Goal: Participate in discussion: Engage in conversation with other users on a specific topic

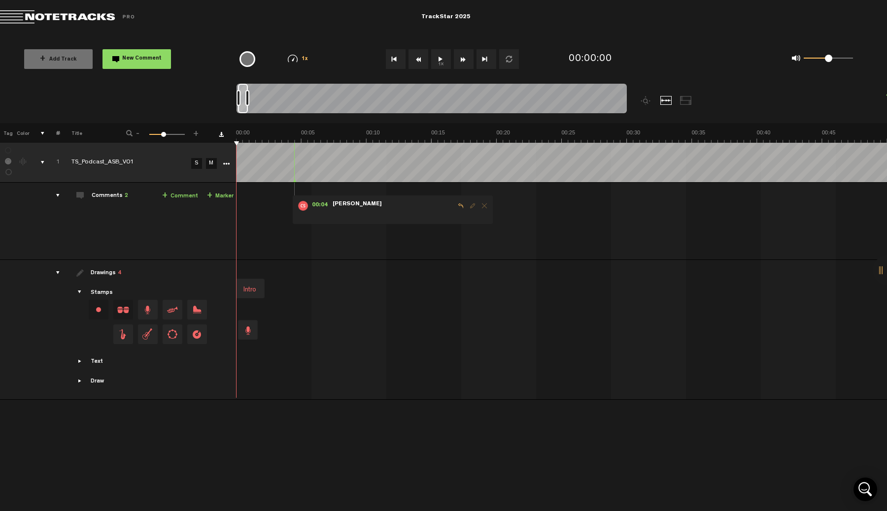
click at [483, 207] on span "Delete comment" at bounding box center [484, 205] width 12 height 7
click at [483, 208] on span "Delete comment" at bounding box center [484, 205] width 12 height 7
click at [58, 272] on div "drawings" at bounding box center [53, 273] width 15 height 10
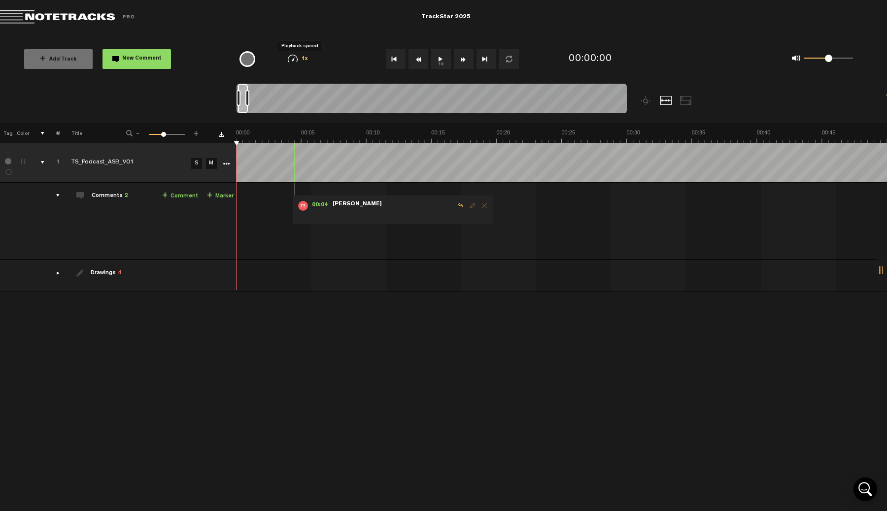
click at [294, 60] on img at bounding box center [293, 59] width 10 height 8
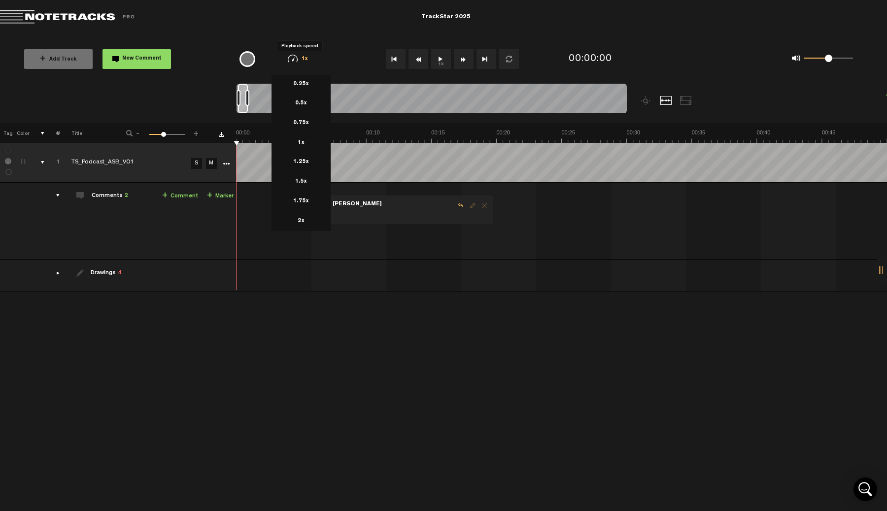
click at [294, 60] on img at bounding box center [293, 59] width 10 height 8
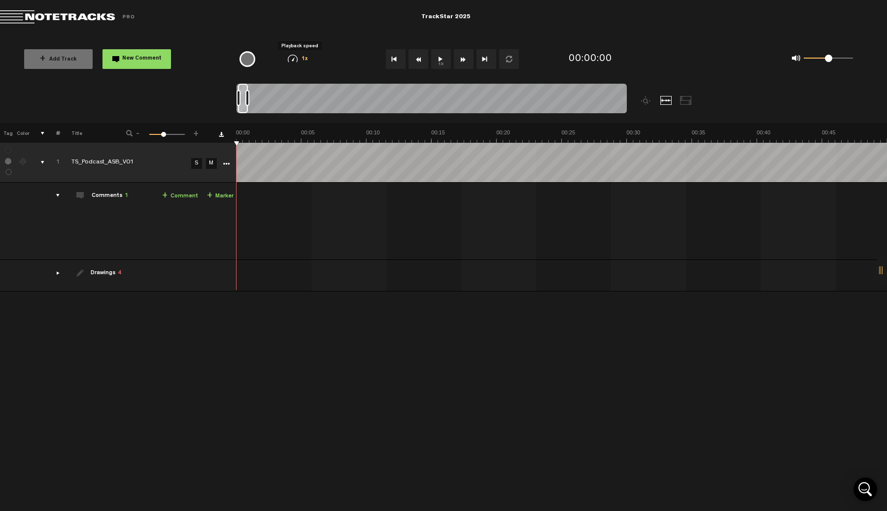
click at [440, 59] on button "1x" at bounding box center [441, 59] width 20 height 20
click at [57, 275] on div "drawings" at bounding box center [53, 273] width 15 height 10
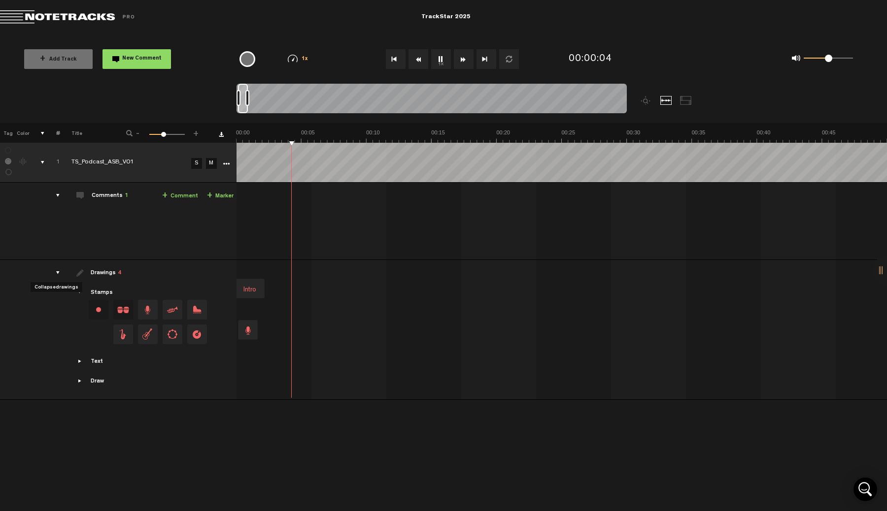
click at [57, 275] on div "drawings" at bounding box center [53, 273] width 15 height 10
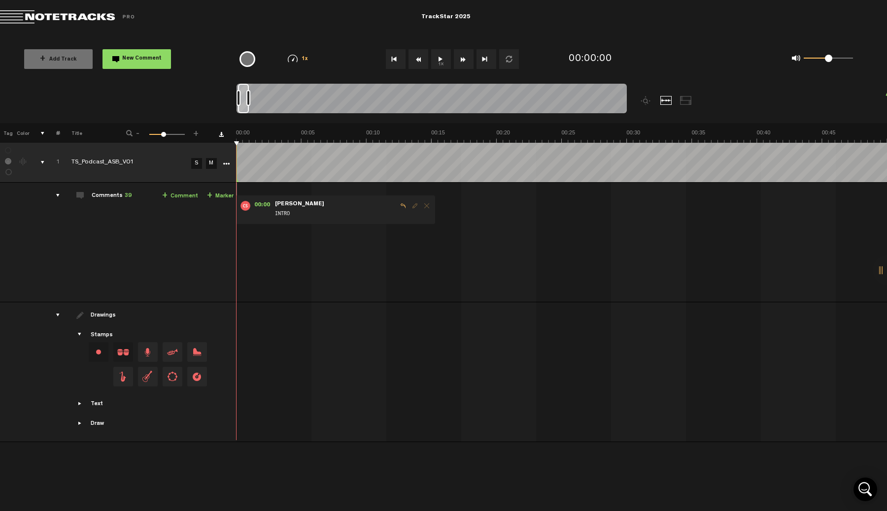
click at [58, 313] on div "drawings" at bounding box center [53, 315] width 15 height 10
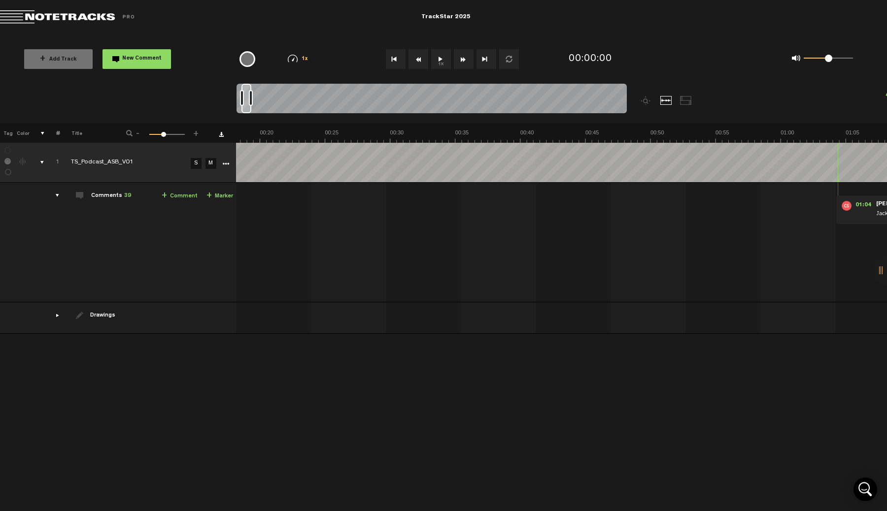
scroll to position [0, 532]
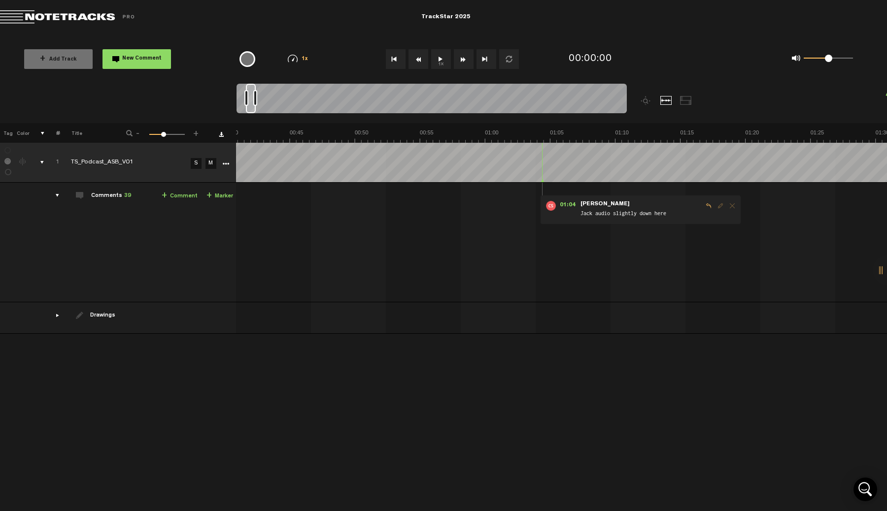
click at [880, 263] on div at bounding box center [887, 271] width 30 height 30
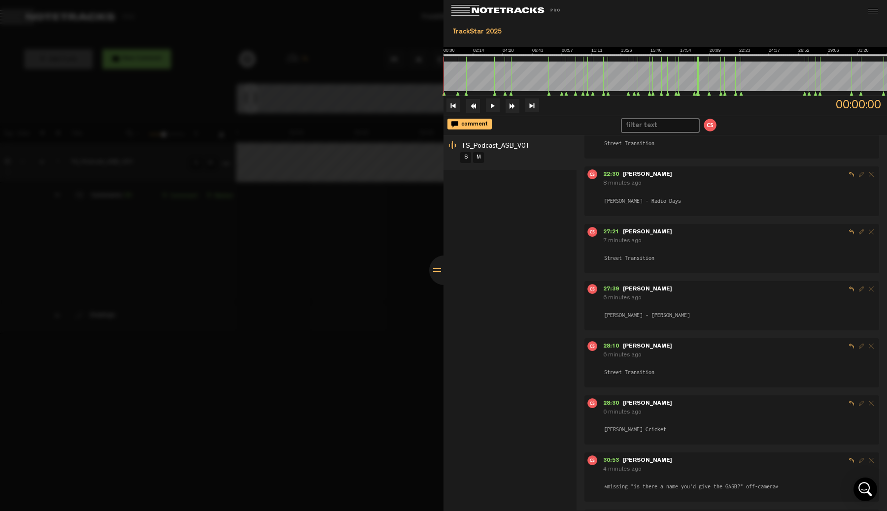
scroll to position [1852, 0]
